Goal: Task Accomplishment & Management: Use online tool/utility

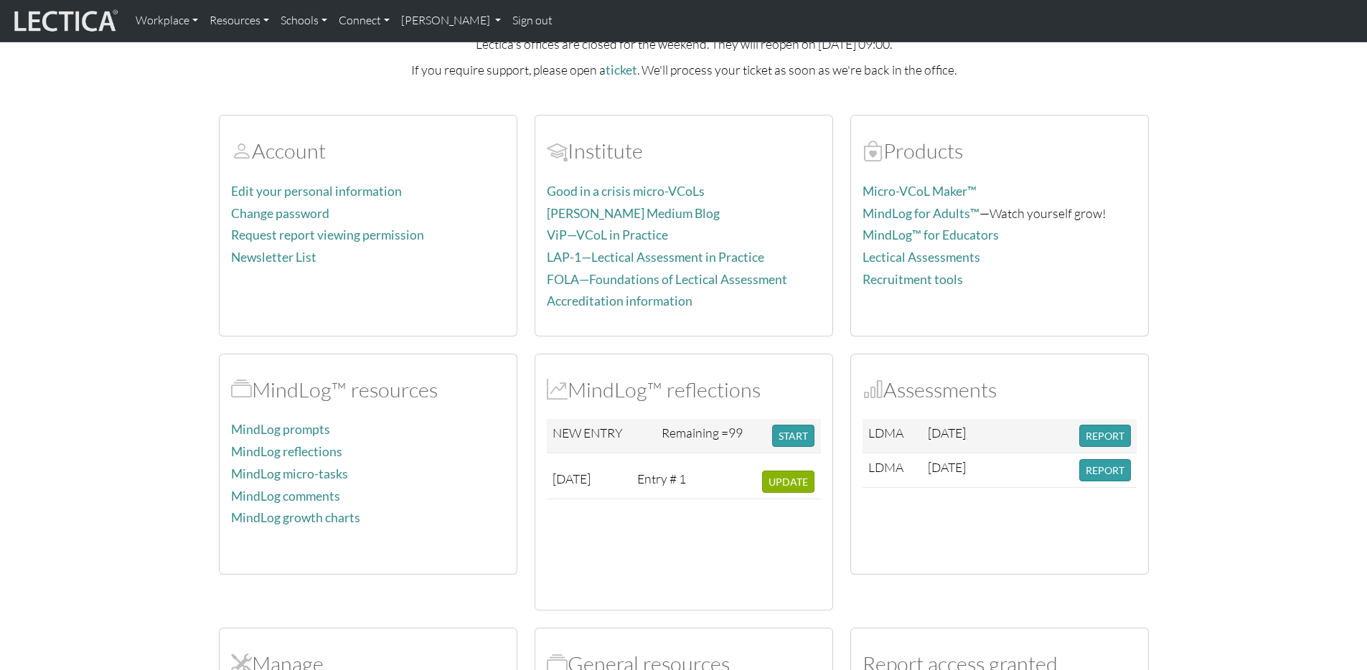
scroll to position [107, 0]
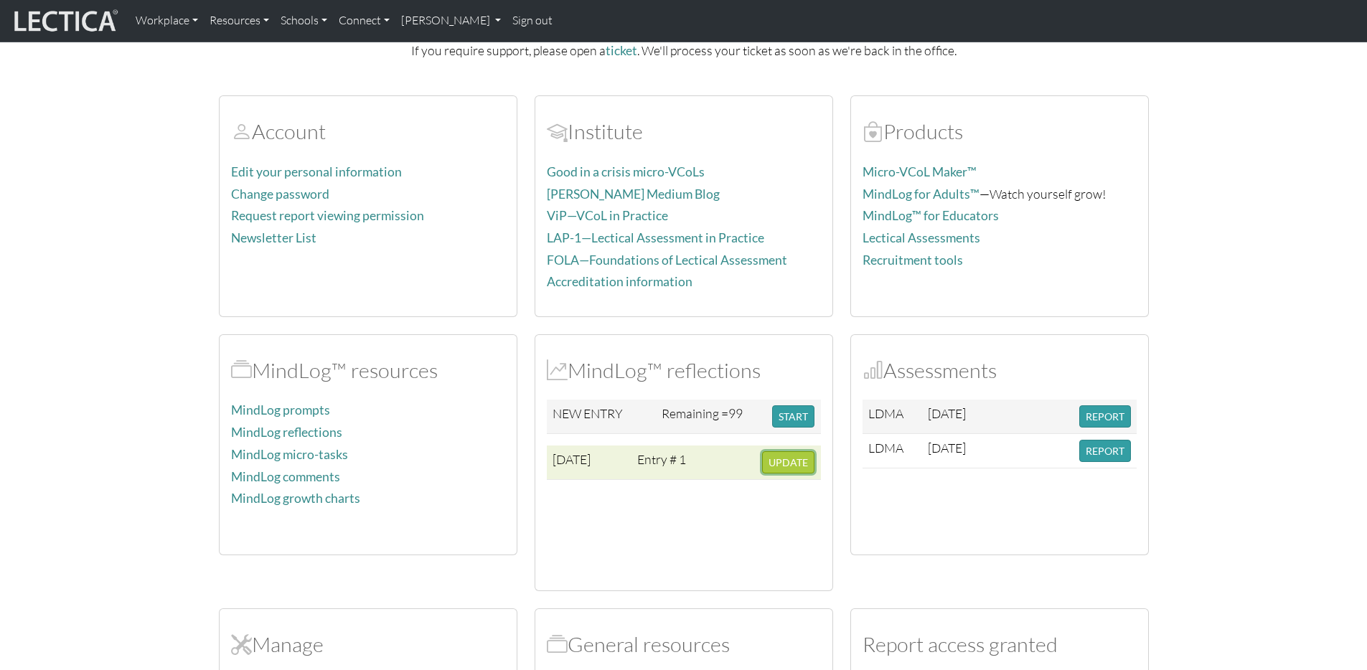
click at [780, 465] on span "UPDATE" at bounding box center [788, 462] width 39 height 12
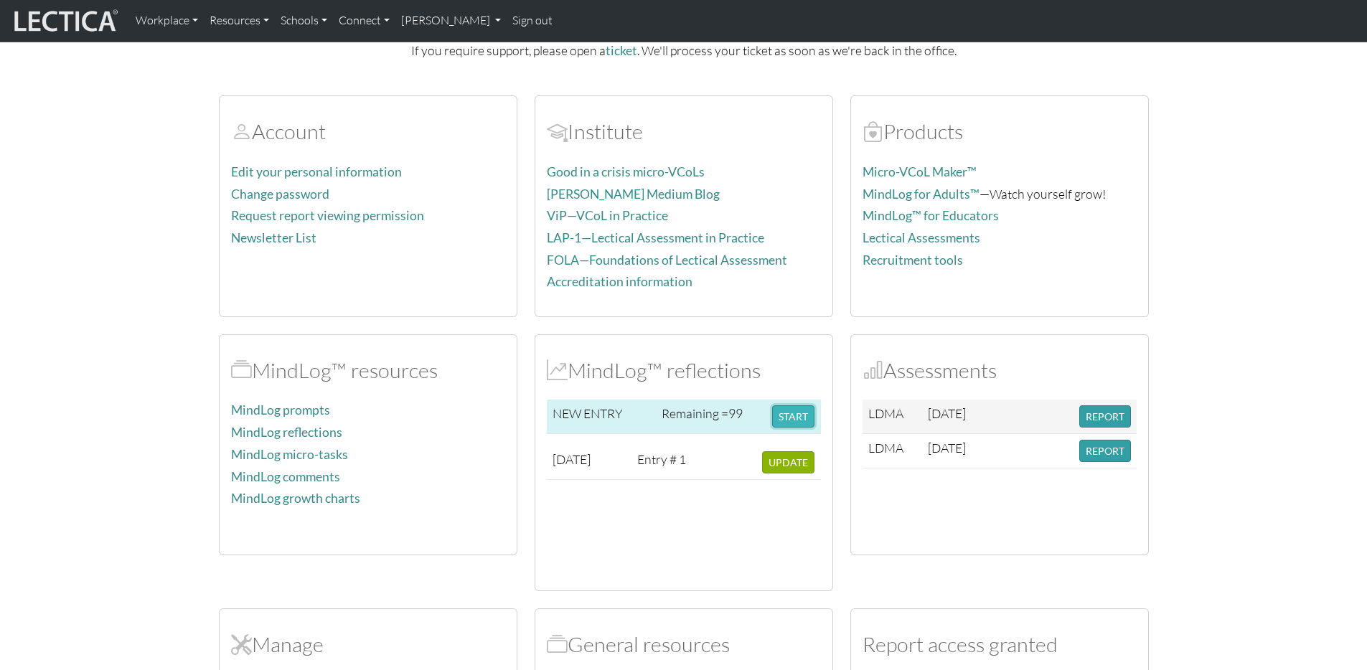
click at [786, 408] on button "START" at bounding box center [793, 416] width 42 height 22
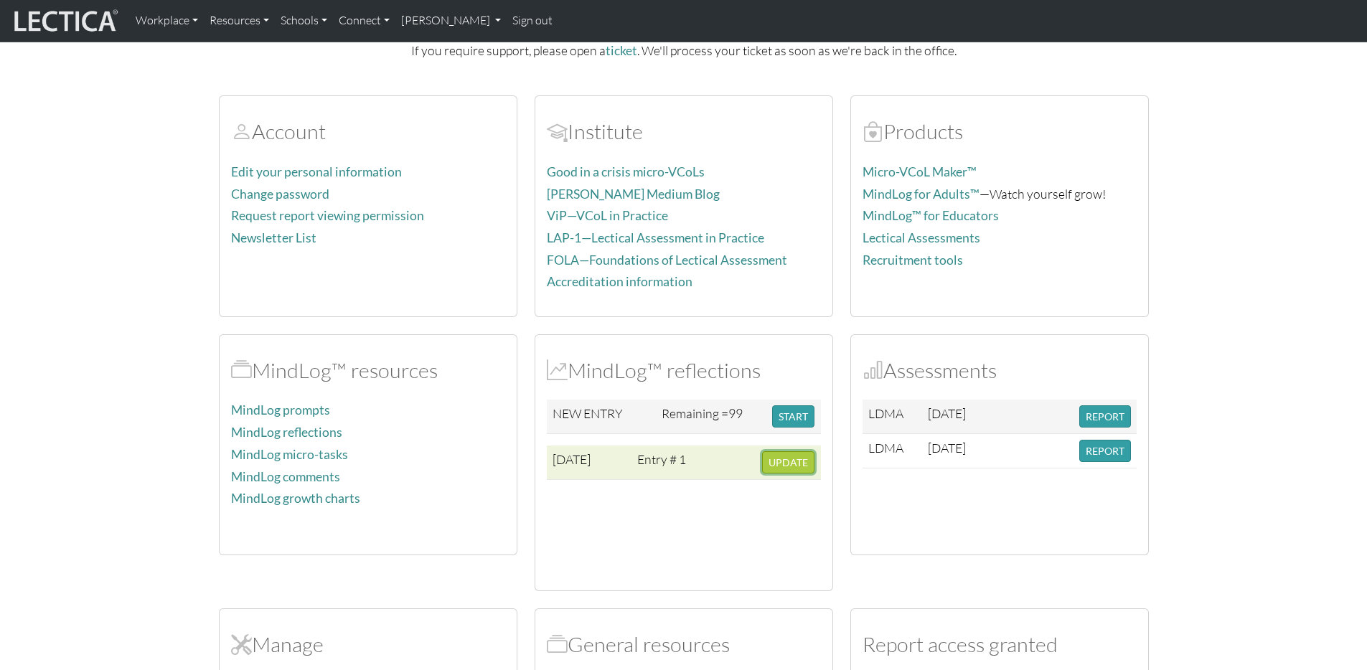
click at [772, 456] on span "UPDATE" at bounding box center [788, 462] width 39 height 12
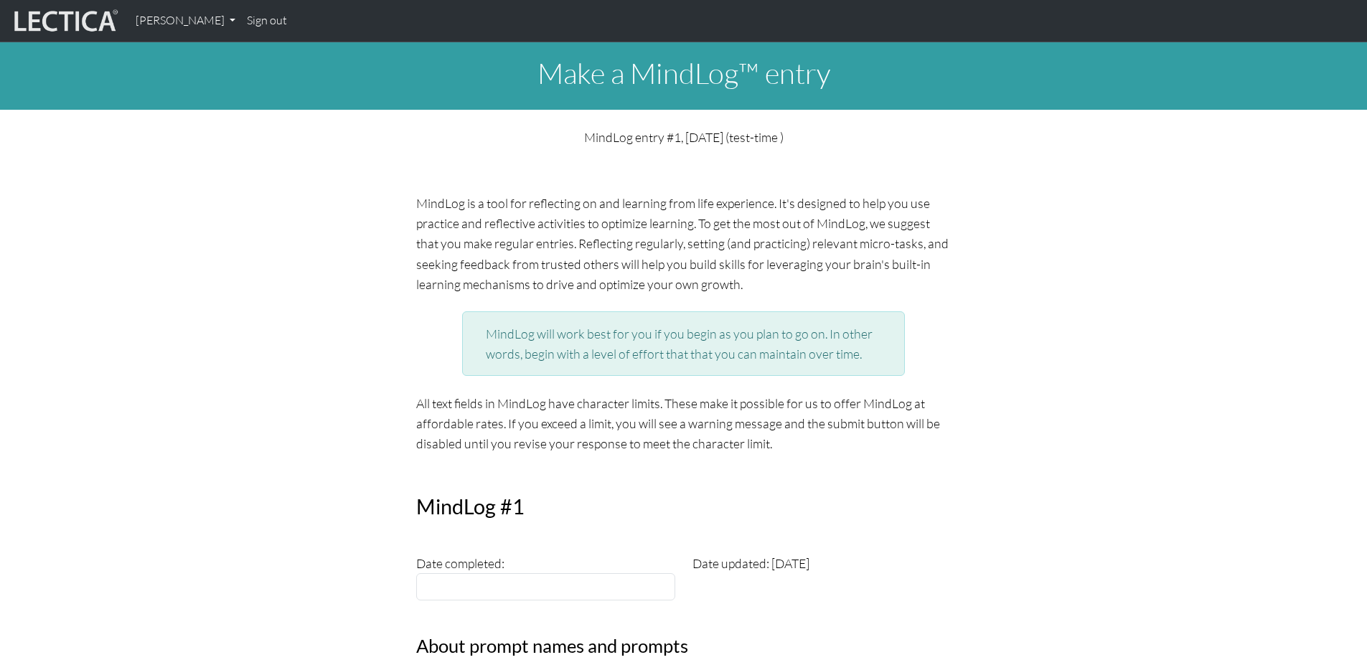
drag, startPoint x: 408, startPoint y: 203, endPoint x: 892, endPoint y: 376, distance: 513.6
click at [892, 376] on div "MindLog will work best for you if you begin as you plan to go on. In other word…" at bounding box center [684, 350] width 461 height 88
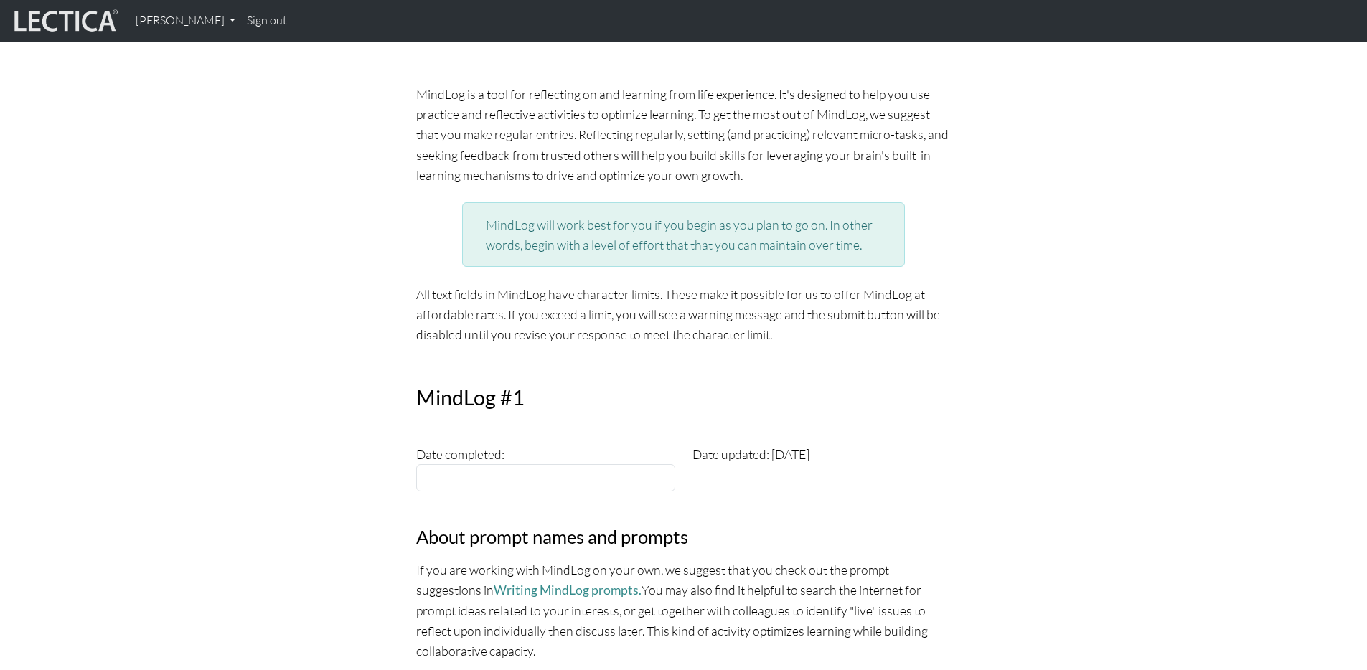
scroll to position [123, 0]
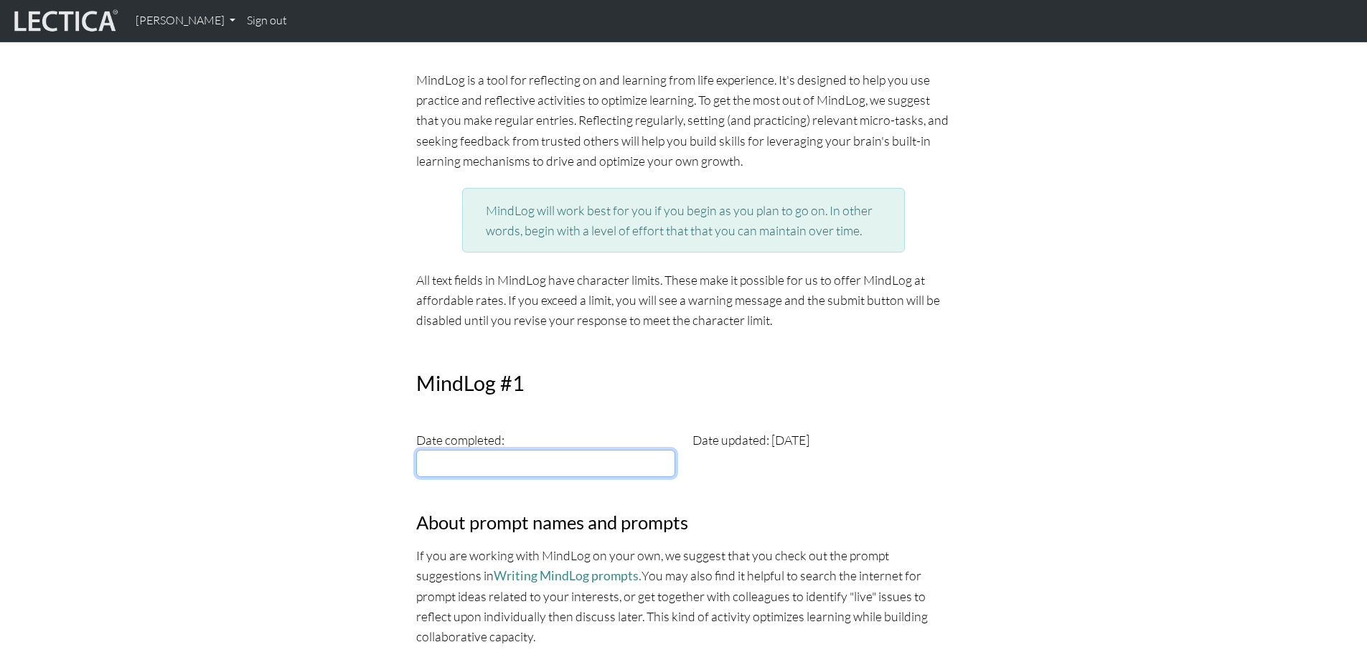
type input "2025-10-04"
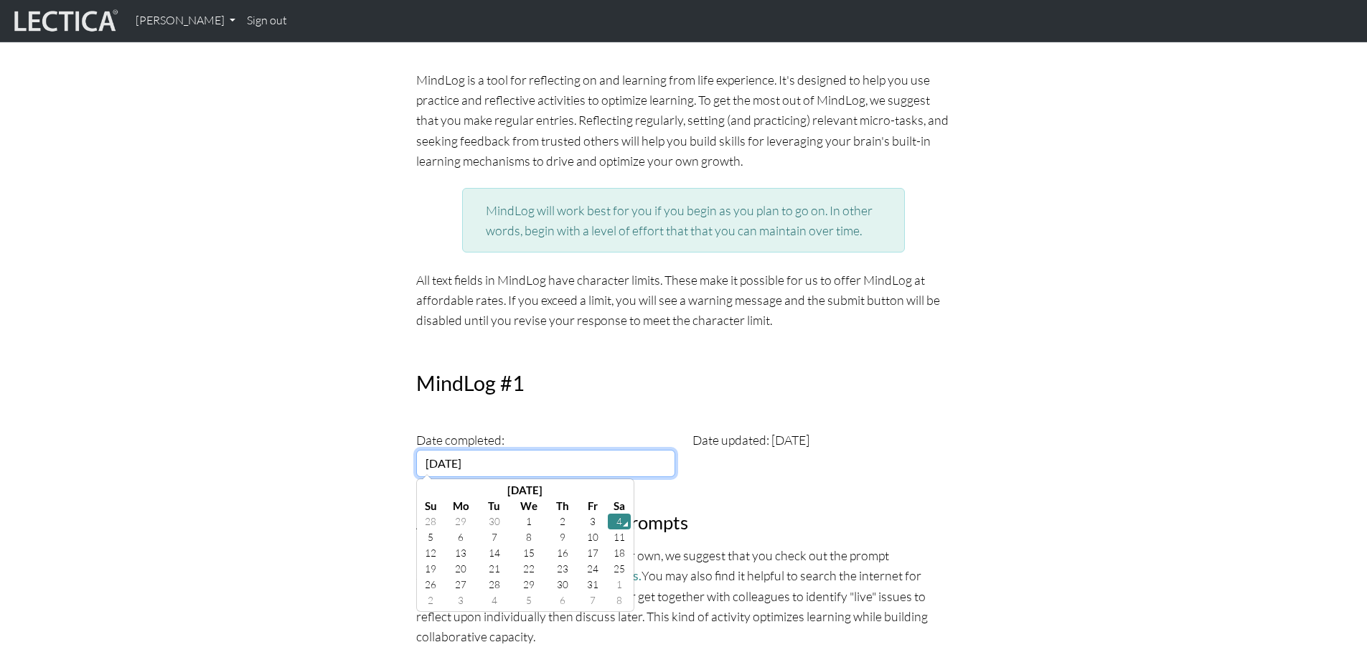
click at [558, 466] on input "2025-10-04" at bounding box center [545, 463] width 259 height 27
click at [620, 527] on td "4" at bounding box center [619, 522] width 23 height 16
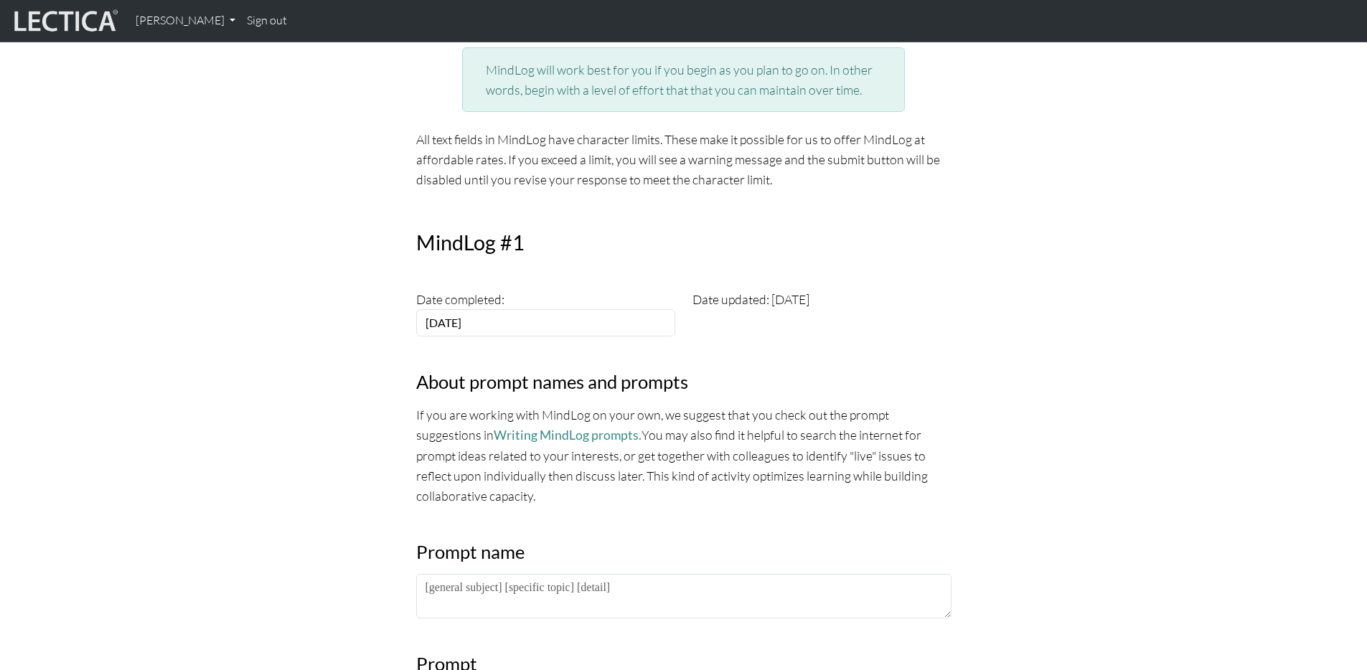
scroll to position [271, 0]
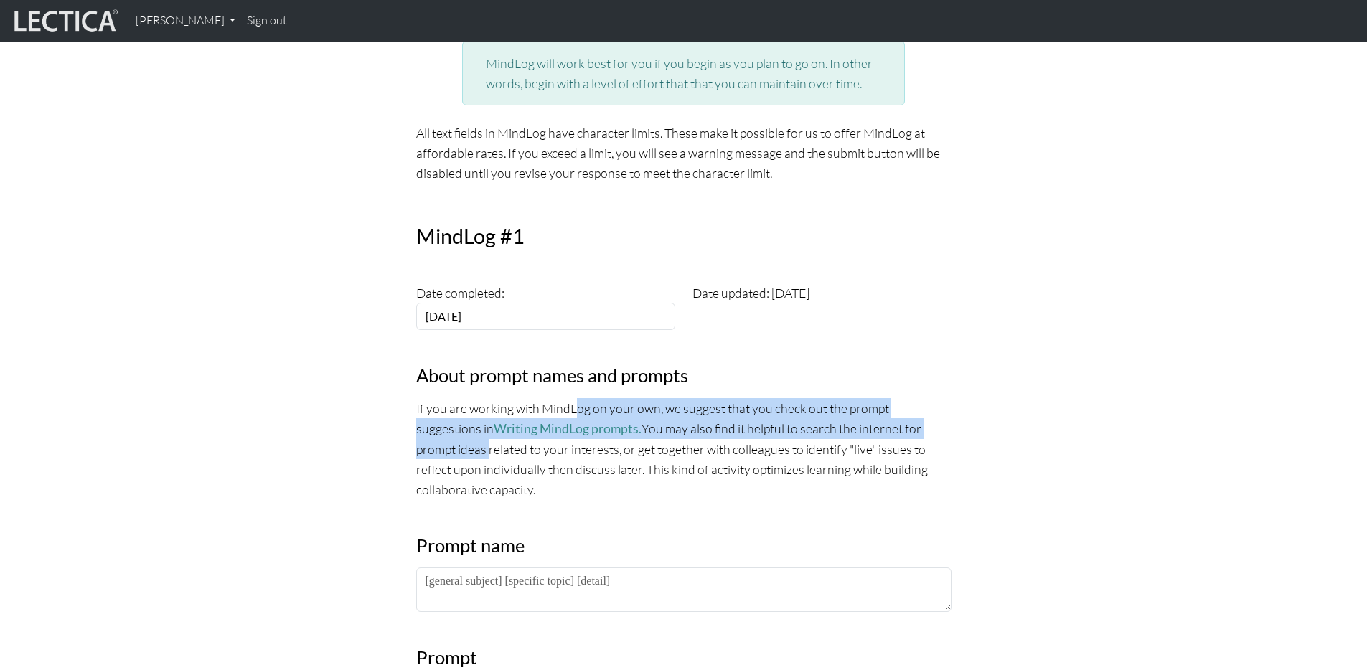
drag, startPoint x: 402, startPoint y: 411, endPoint x: 961, endPoint y: 424, distance: 559.2
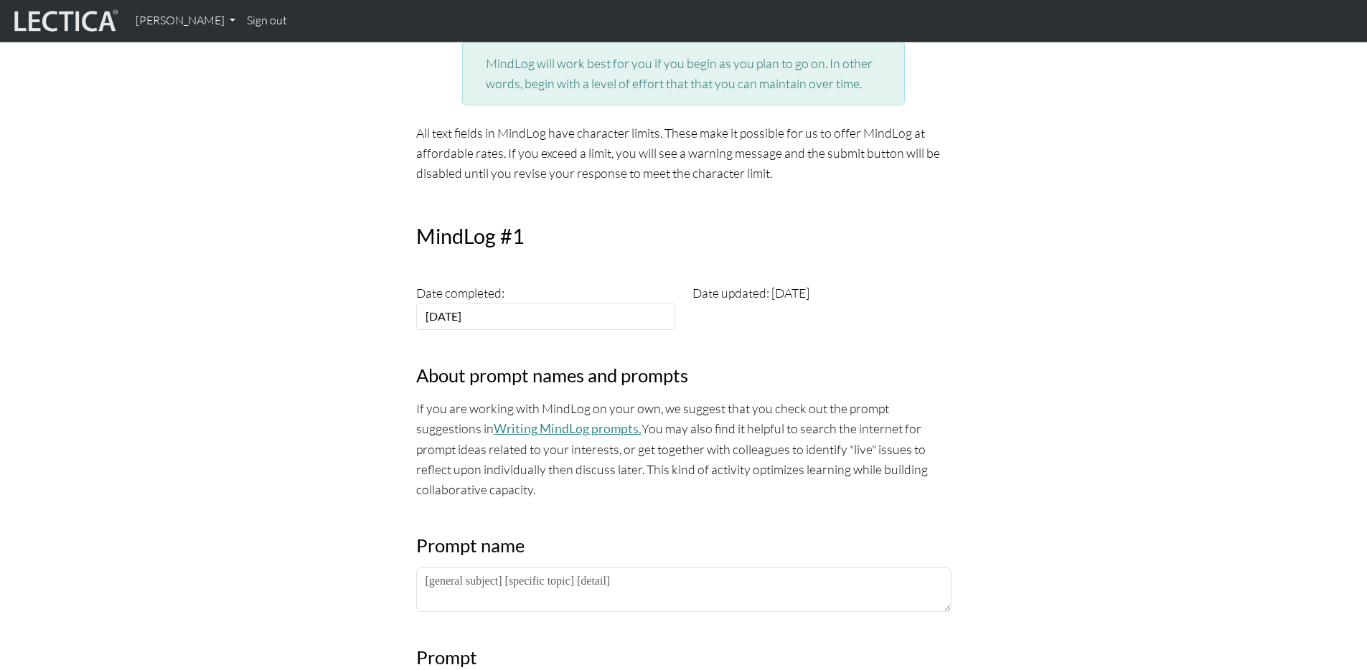
click at [540, 428] on link "Writing MindLog prompts." at bounding box center [568, 428] width 148 height 15
